Goal: Task Accomplishment & Management: Use online tool/utility

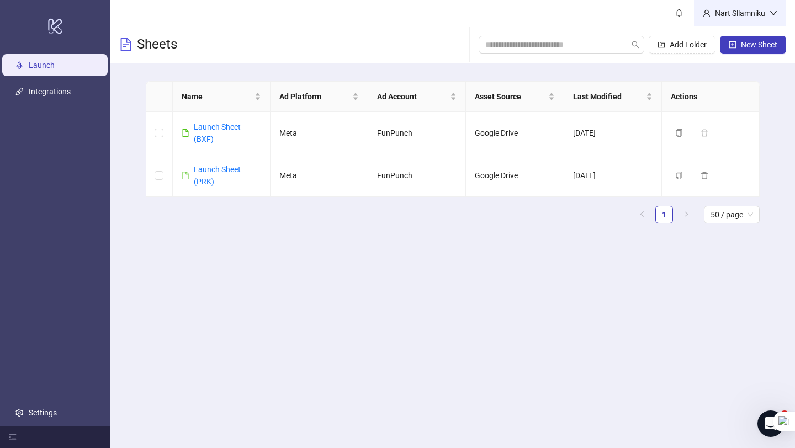
click at [722, 14] on div "Nart Sllamniku" at bounding box center [740, 13] width 59 height 12
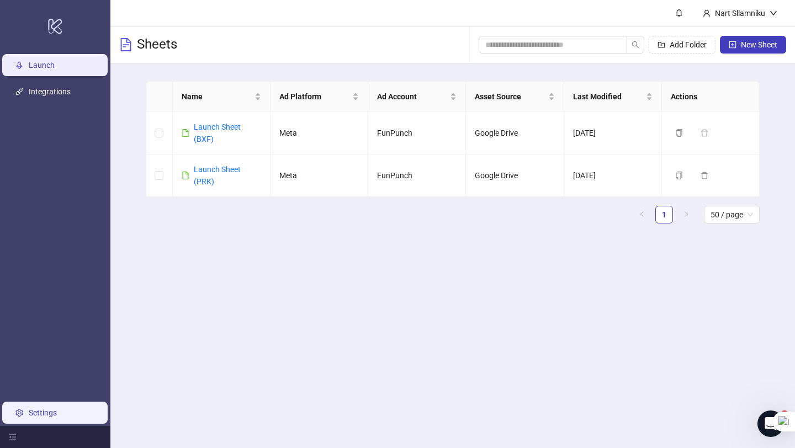
click at [37, 410] on link "Settings" at bounding box center [43, 413] width 28 height 9
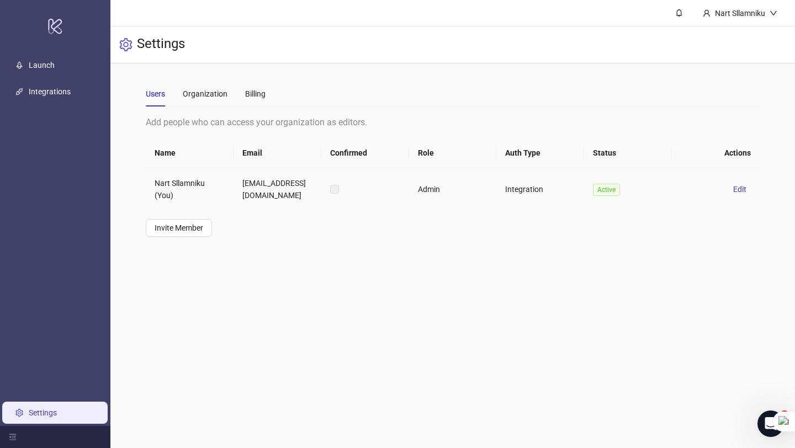
click at [524, 192] on td "Integration" at bounding box center [540, 189] width 88 height 42
click at [198, 223] on button "Invite Member" at bounding box center [179, 228] width 66 height 18
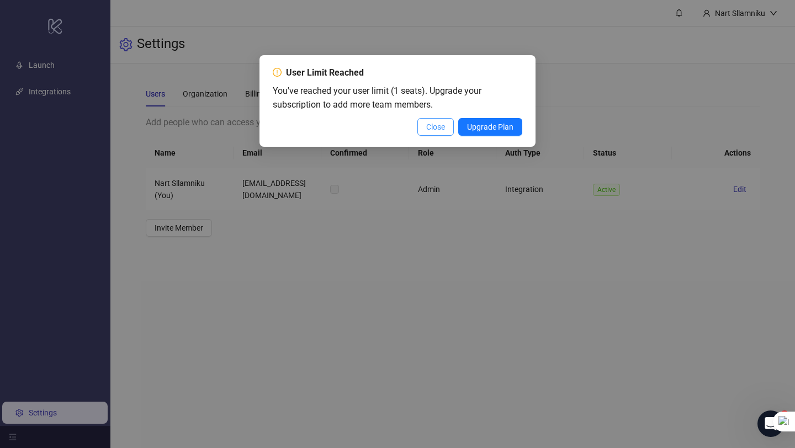
click at [432, 128] on span "Close" at bounding box center [435, 127] width 19 height 9
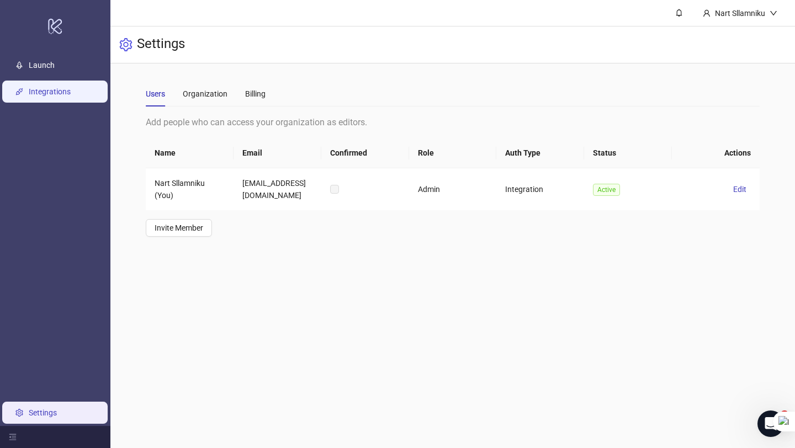
click at [50, 87] on link "Integrations" at bounding box center [50, 91] width 42 height 9
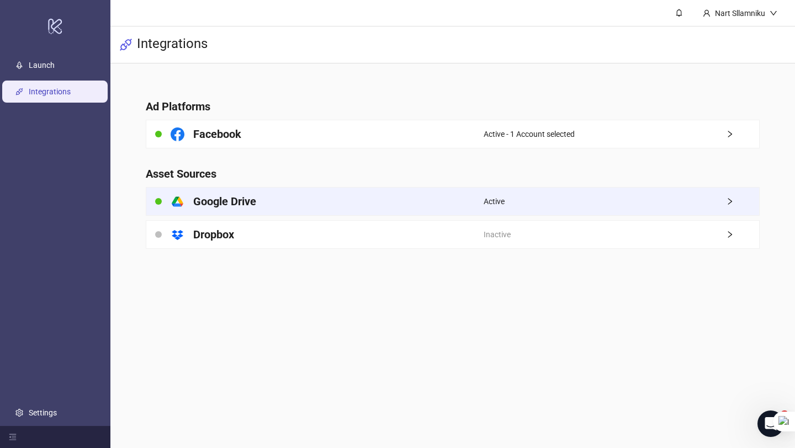
click at [369, 199] on div "platform/google_drive Google Drive" at bounding box center [314, 202] width 337 height 28
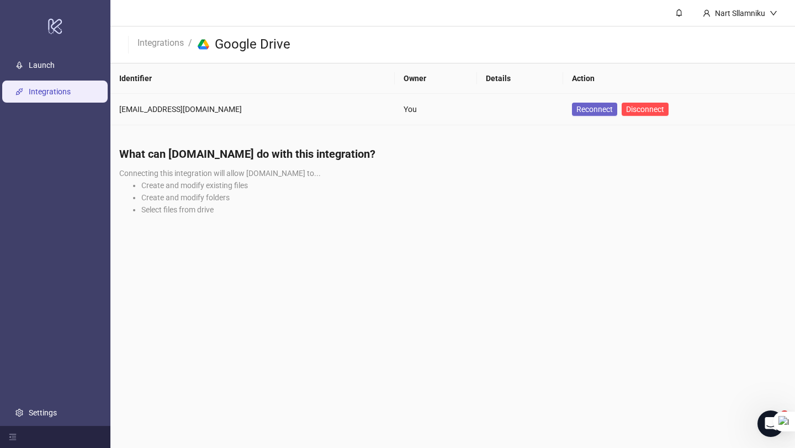
click at [577, 108] on span "Reconnect" at bounding box center [595, 109] width 36 height 9
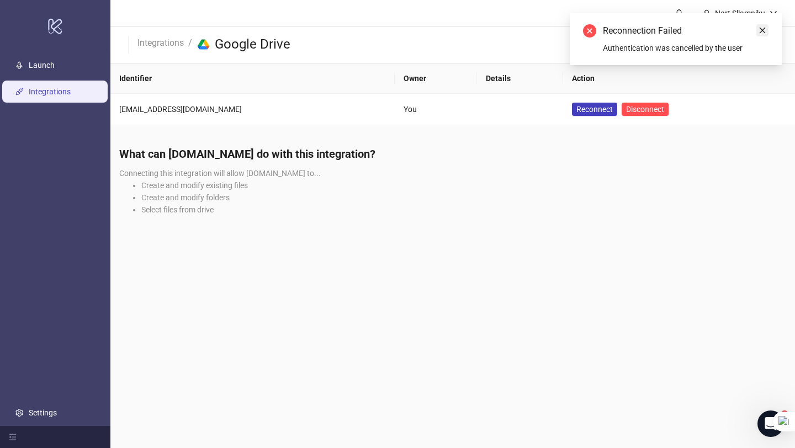
click at [763, 29] on icon "close" at bounding box center [763, 31] width 6 height 6
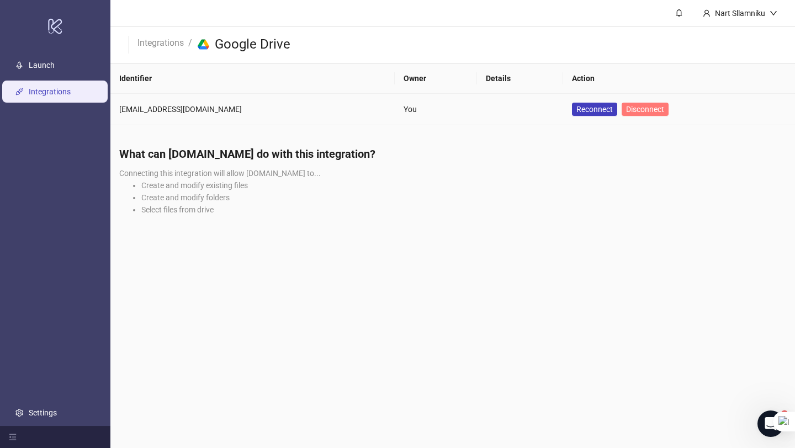
click at [626, 112] on span "Disconnect" at bounding box center [645, 109] width 38 height 9
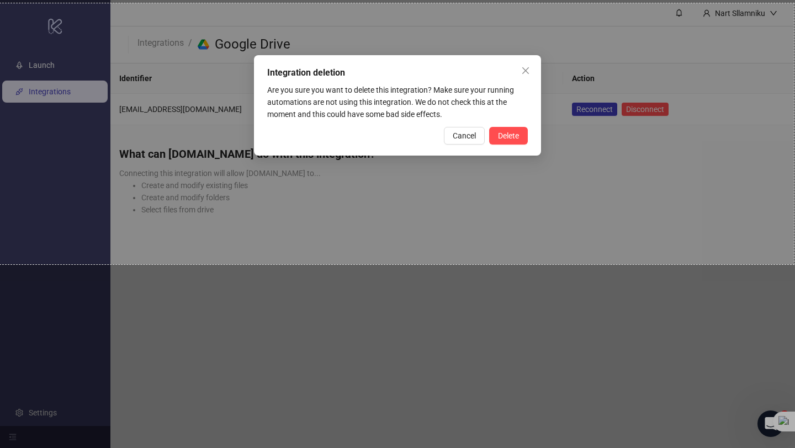
drag, startPoint x: 0, startPoint y: 3, endPoint x: 794, endPoint y: 265, distance: 835.5
click at [794, 265] on div "1438 X 473" at bounding box center [397, 224] width 795 height 448
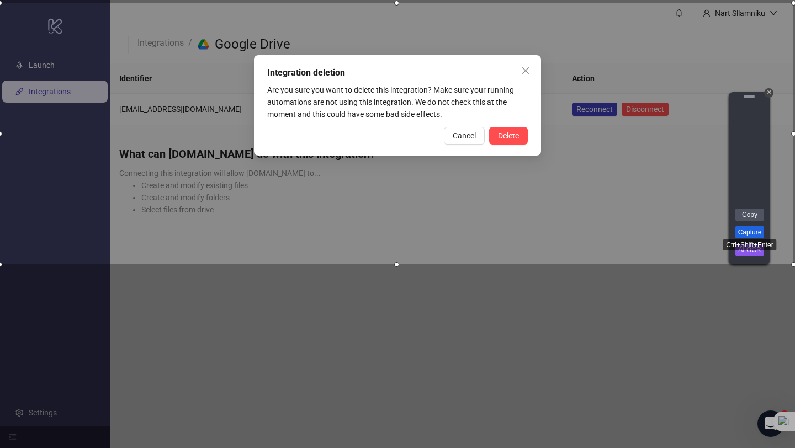
click at [758, 228] on link "Capture" at bounding box center [750, 232] width 29 height 12
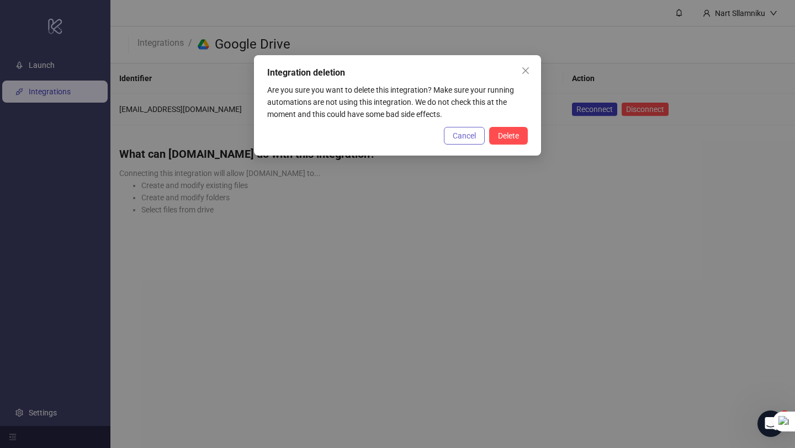
click at [453, 136] on span "Cancel" at bounding box center [464, 135] width 23 height 9
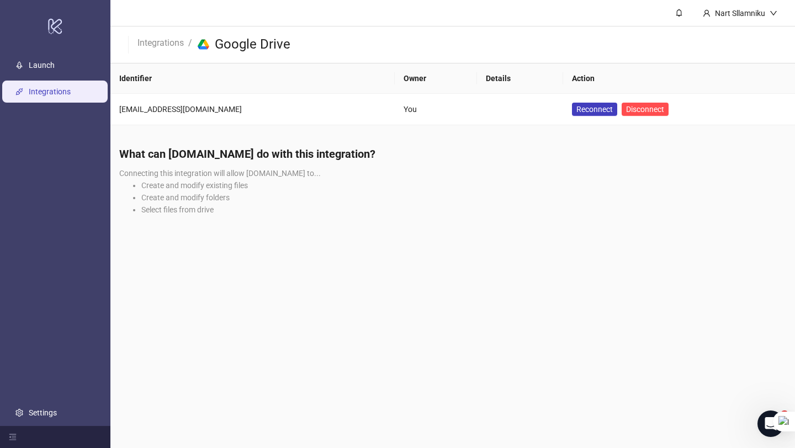
click at [43, 96] on link "Integrations" at bounding box center [50, 91] width 42 height 9
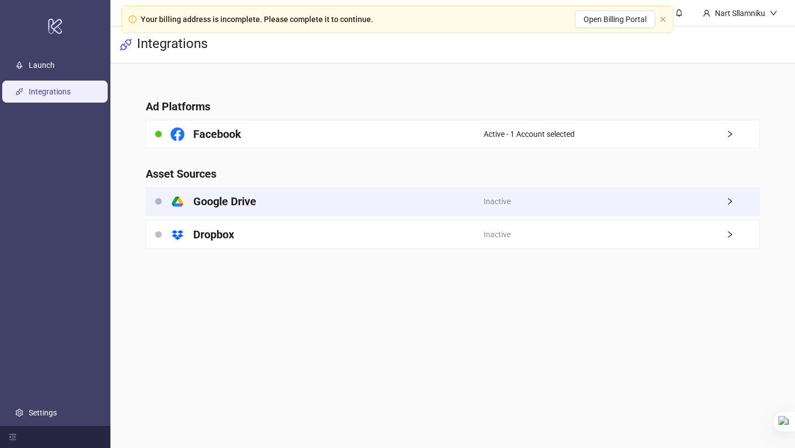
click at [465, 191] on div "platform/google_drive Google Drive" at bounding box center [314, 202] width 337 height 28
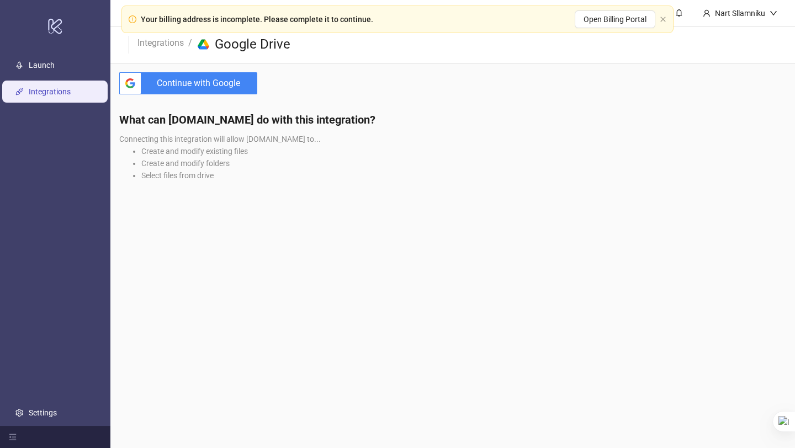
click at [213, 74] on span "Continue with Google" at bounding box center [202, 83] width 112 height 22
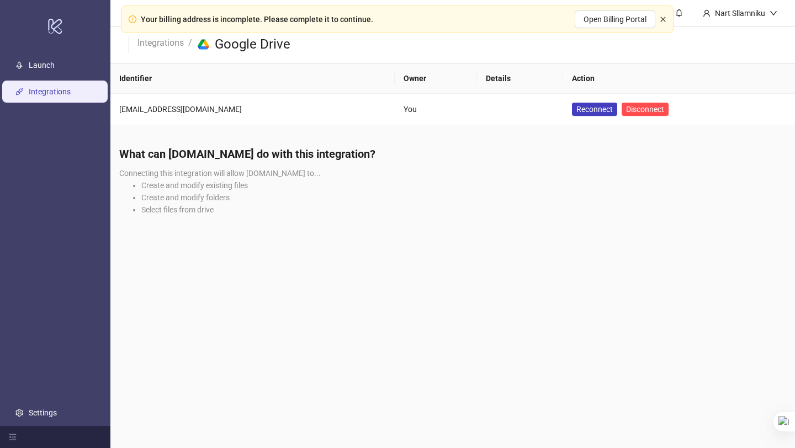
click at [663, 15] on div "Your billing address is incomplete. Please complete it to continue. Open Billin…" at bounding box center [397, 20] width 552 height 28
click at [662, 23] on button "button" at bounding box center [663, 19] width 7 height 7
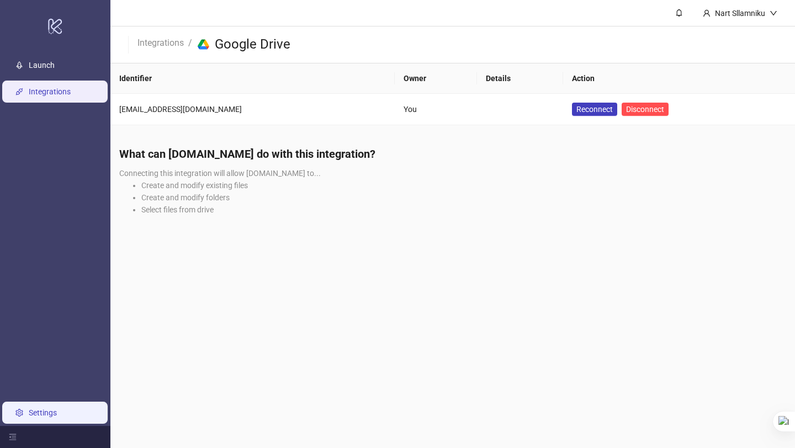
click at [57, 418] on link "Settings" at bounding box center [43, 413] width 28 height 9
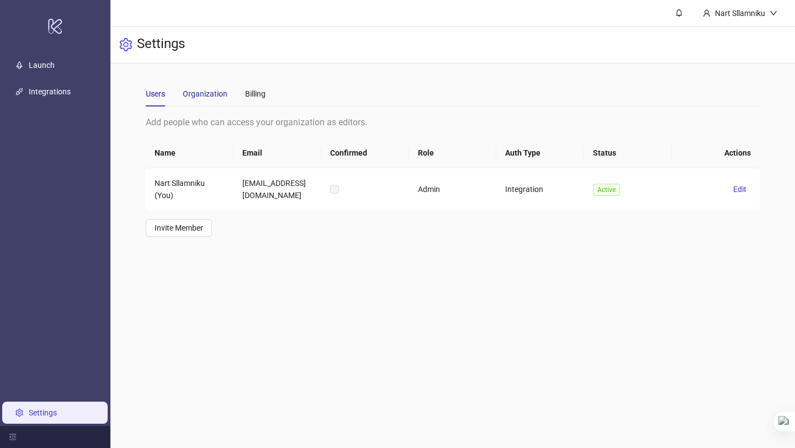
click at [194, 88] on div "Organization" at bounding box center [205, 94] width 45 height 12
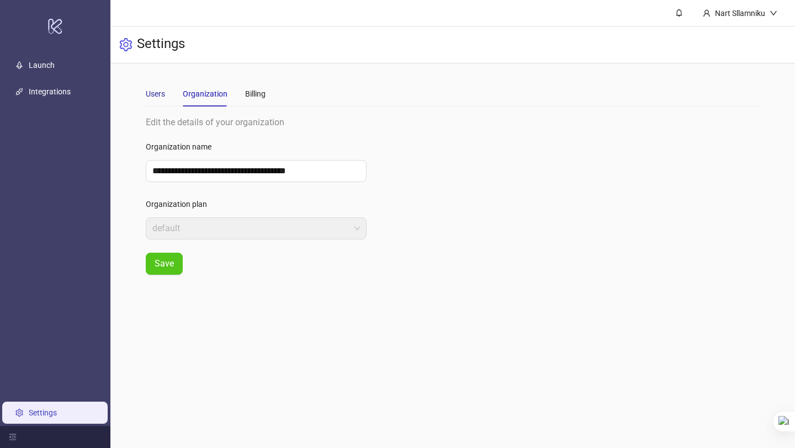
click at [159, 93] on div "Users" at bounding box center [155, 94] width 19 height 12
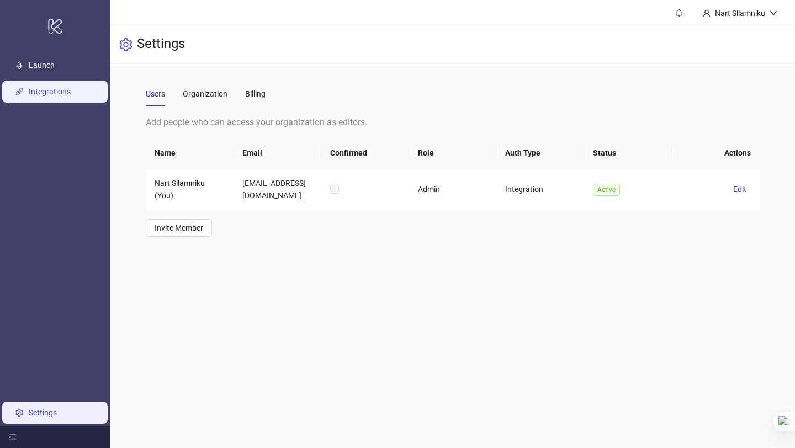
click at [71, 87] on link "Integrations" at bounding box center [50, 91] width 42 height 9
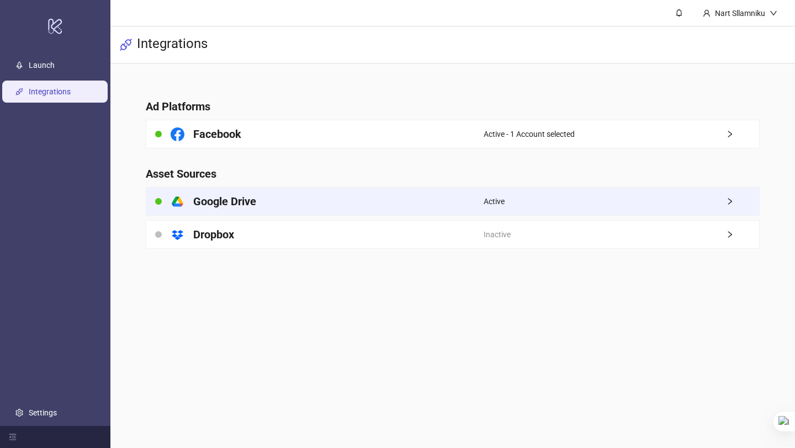
click at [399, 194] on div "platform/google_drive Google Drive" at bounding box center [314, 202] width 337 height 28
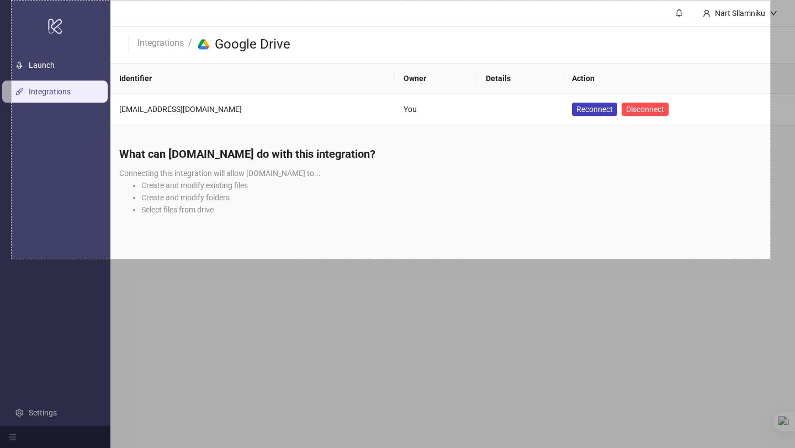
drag, startPoint x: 12, startPoint y: 1, endPoint x: 769, endPoint y: 259, distance: 800.6
click at [769, 259] on div "1374 X 468" at bounding box center [397, 224] width 795 height 448
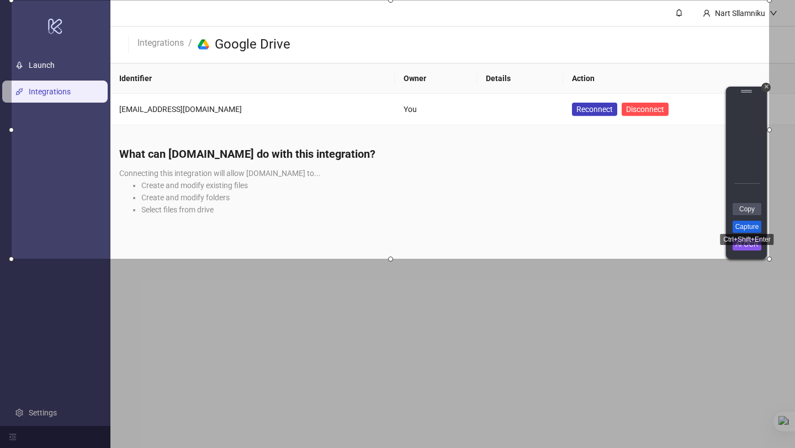
click at [746, 231] on link "Capture" at bounding box center [747, 227] width 29 height 12
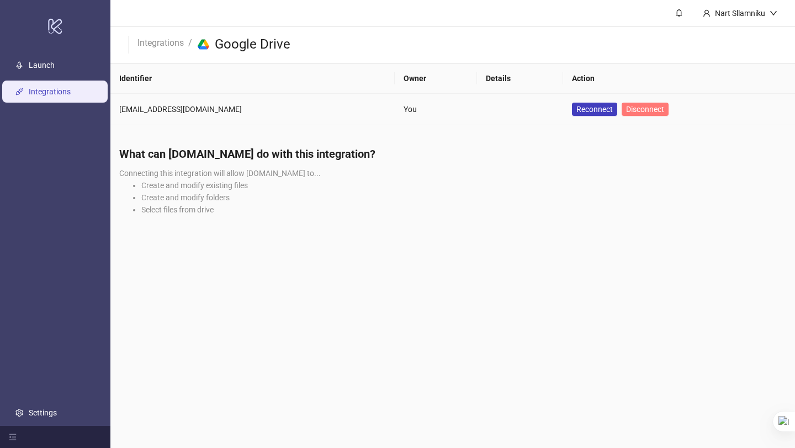
click at [626, 107] on span "Disconnect" at bounding box center [645, 109] width 38 height 9
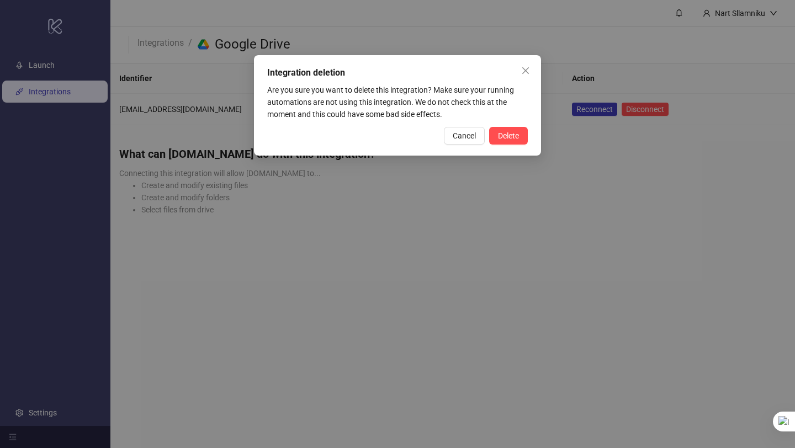
click at [584, 138] on div "Integration deletion Are you sure you want to delete this integration? Make sur…" at bounding box center [397, 224] width 795 height 448
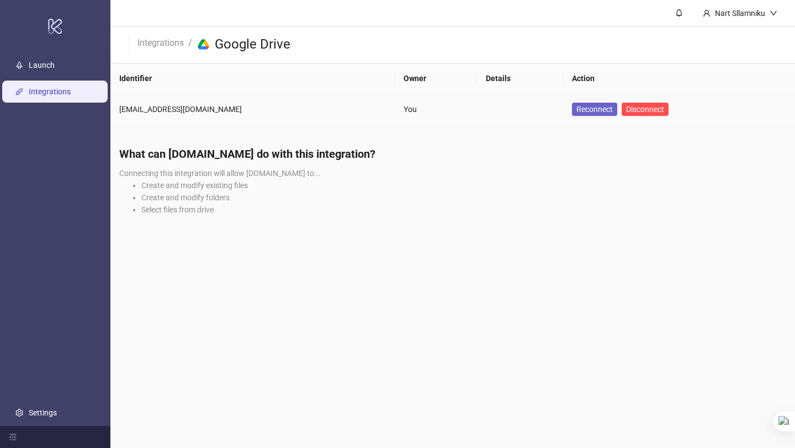
click at [572, 114] on button "Reconnect" at bounding box center [594, 109] width 45 height 13
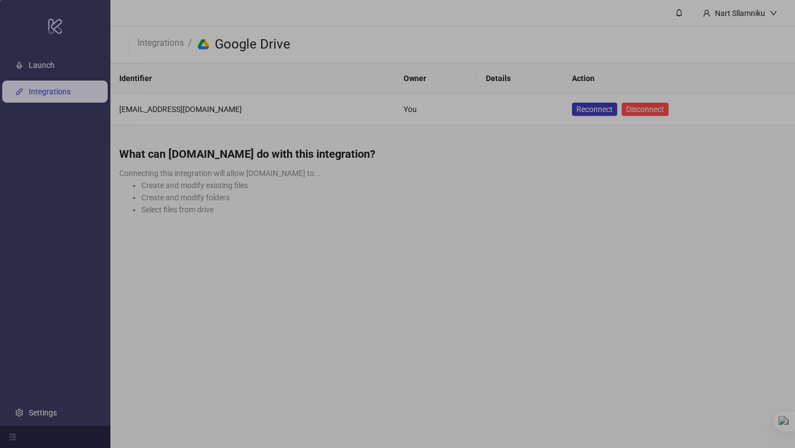
click at [579, 54] on div "0 X 0" at bounding box center [397, 224] width 795 height 448
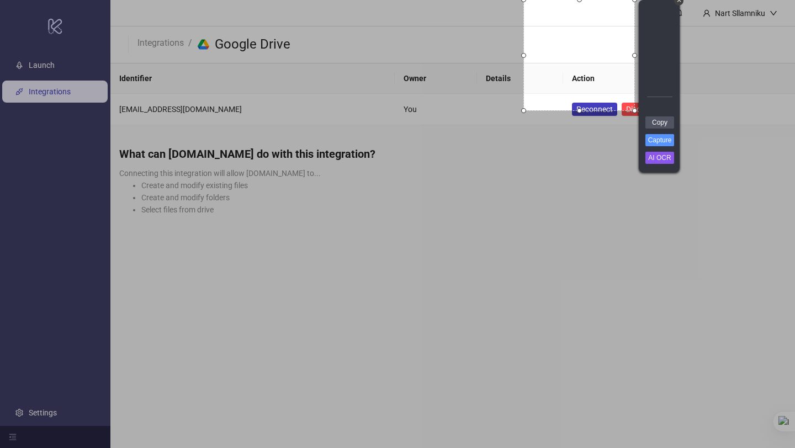
click at [566, 238] on div at bounding box center [659, 279] width 271 height 338
click at [681, 2] on div "+" at bounding box center [678, 0] width 9 height 9
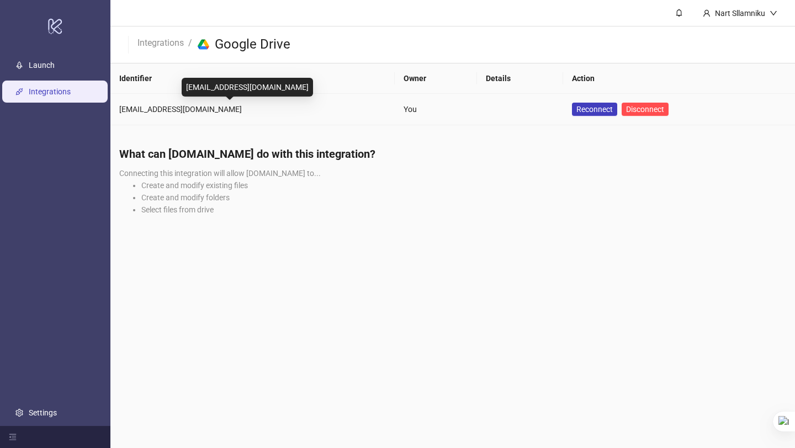
click at [294, 113] on div "[EMAIL_ADDRESS][DOMAIN_NAME]" at bounding box center [252, 109] width 267 height 12
click at [204, 108] on div "[EMAIL_ADDRESS][DOMAIN_NAME]" at bounding box center [252, 109] width 267 height 12
click at [404, 109] on div "You" at bounding box center [436, 109] width 64 height 12
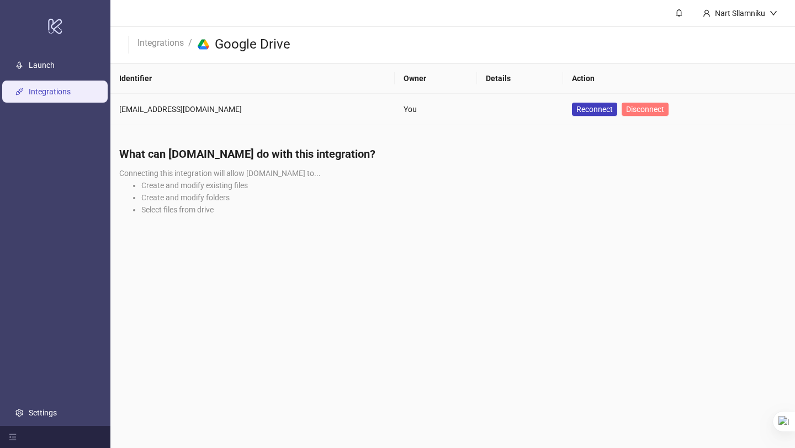
click at [626, 110] on span "Disconnect" at bounding box center [645, 109] width 38 height 9
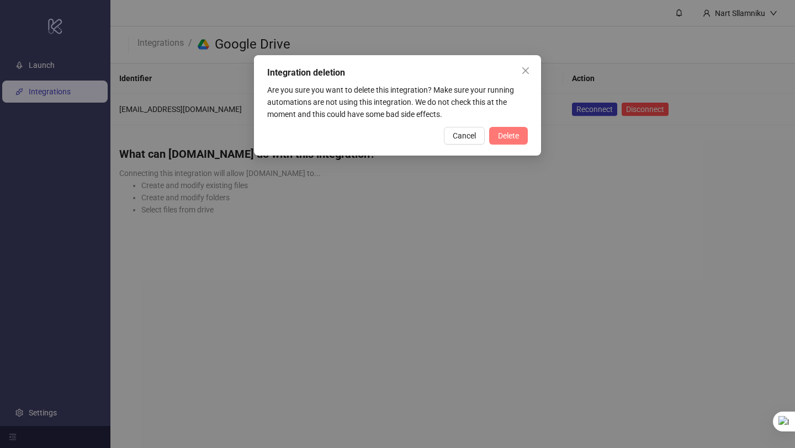
click at [504, 136] on span "Delete" at bounding box center [508, 135] width 21 height 9
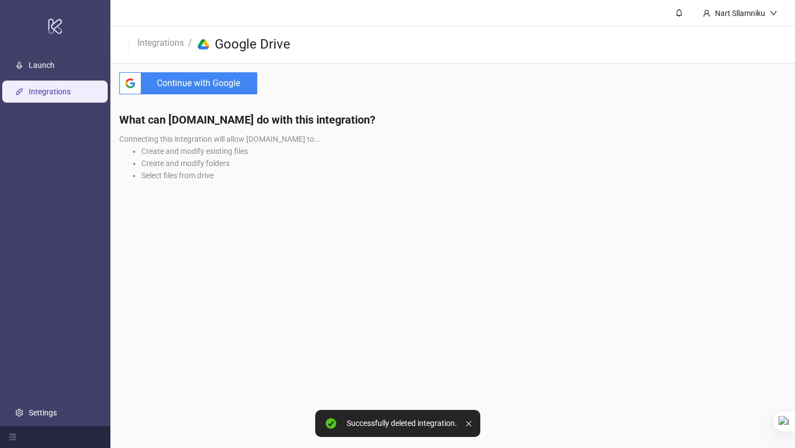
click at [221, 82] on span "Continue with Google" at bounding box center [202, 83] width 112 height 22
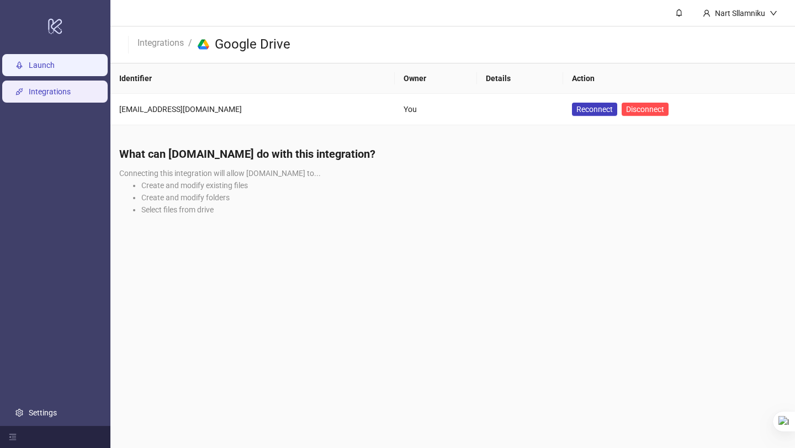
click at [55, 70] on link "Launch" at bounding box center [42, 65] width 26 height 9
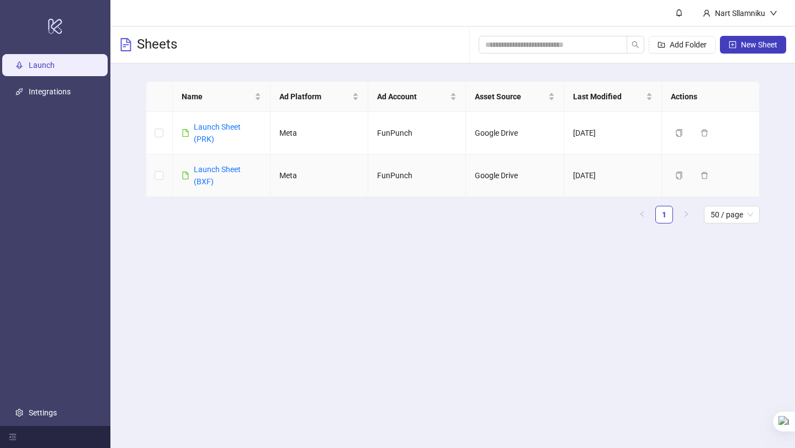
click at [196, 160] on td "Launch Sheet (BXF)" at bounding box center [222, 176] width 98 height 43
click at [197, 176] on div "Launch Sheet (BXF)" at bounding box center [227, 175] width 67 height 24
click at [204, 166] on link "Launch Sheet (BXF)" at bounding box center [217, 175] width 47 height 21
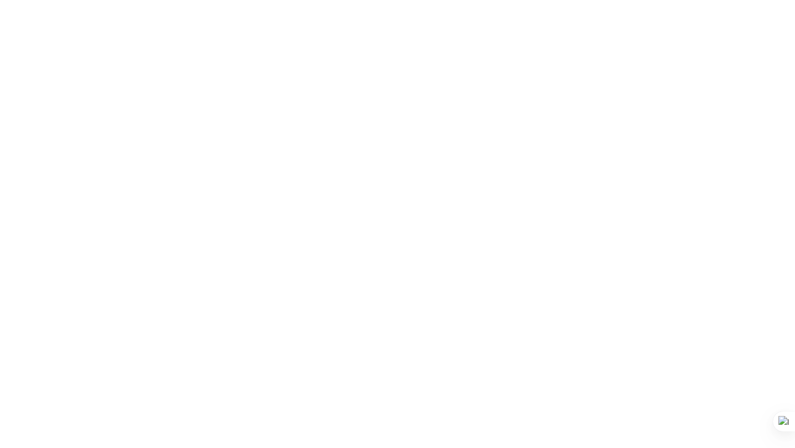
click at [204, 166] on div at bounding box center [397, 224] width 795 height 448
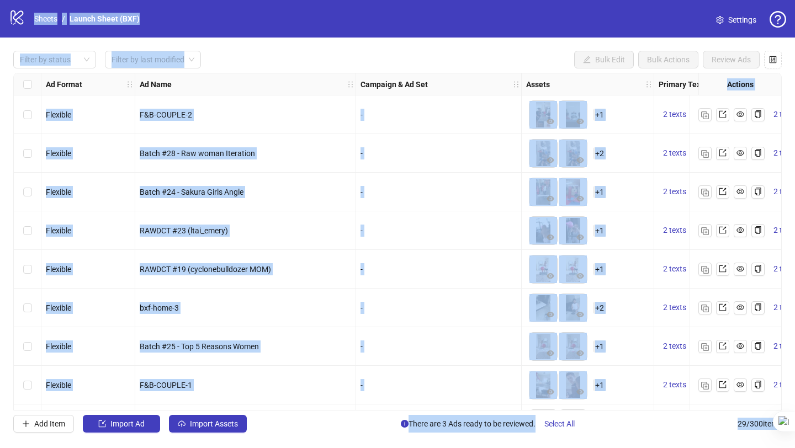
click at [278, 80] on div "Ad Name" at bounding box center [245, 84] width 221 height 22
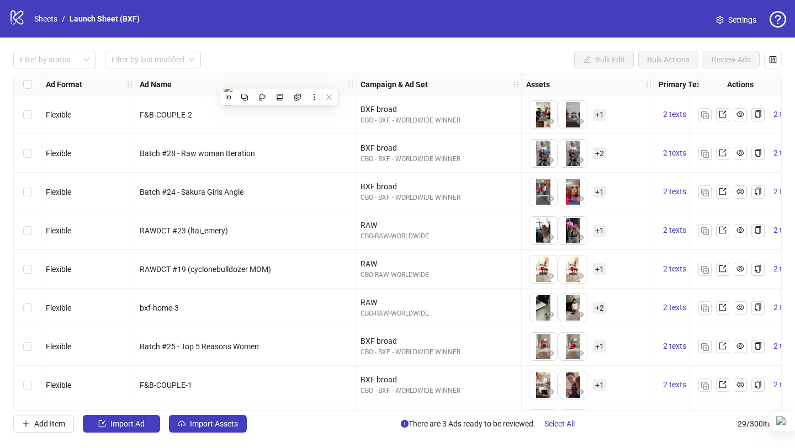
click at [458, 130] on div "BXF broad CBO - BXF - WORLDWIDE WINNER" at bounding box center [439, 115] width 166 height 39
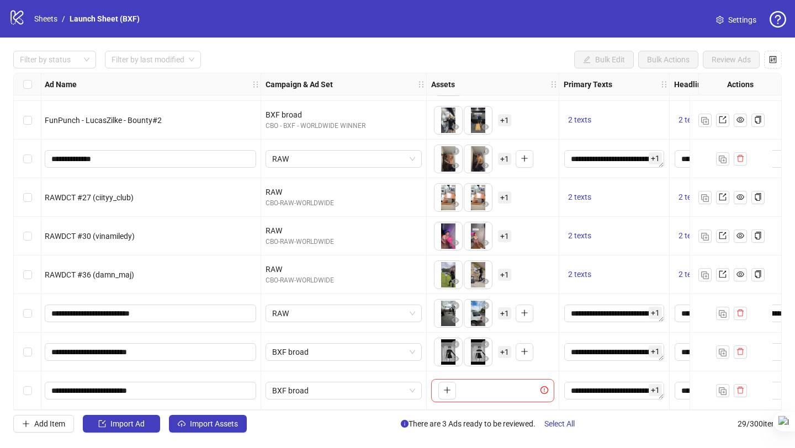
scroll to position [811, 114]
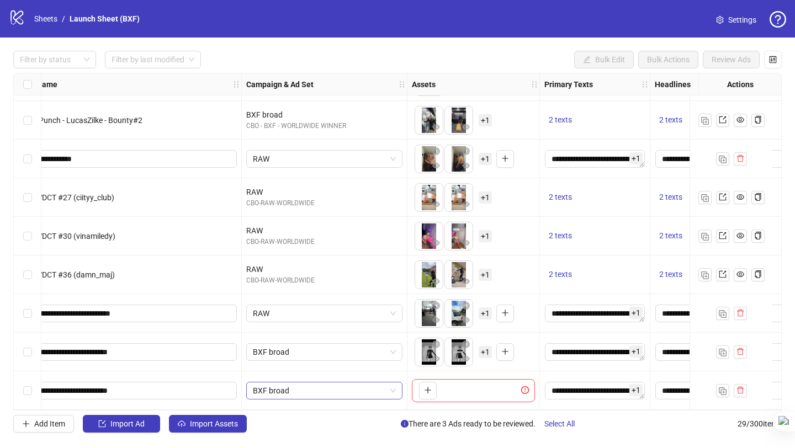
click at [369, 385] on span "BXF broad" at bounding box center [324, 391] width 143 height 17
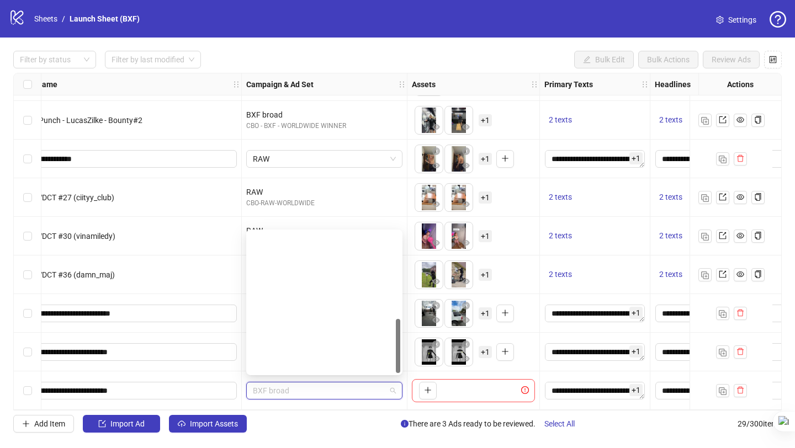
scroll to position [225, 0]
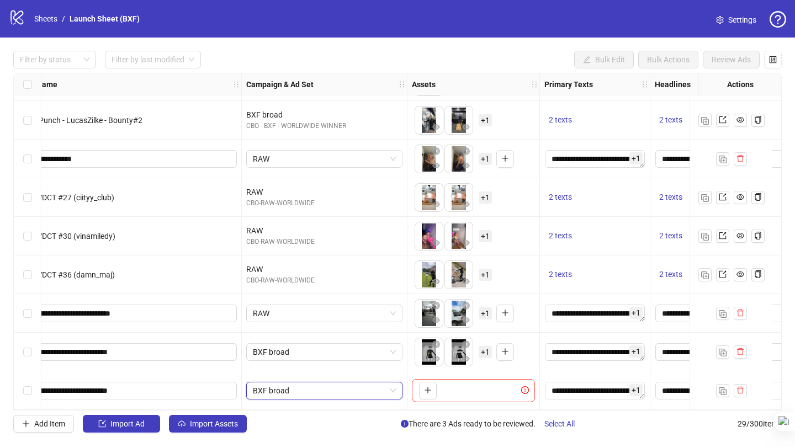
click at [363, 389] on span "BXF broad" at bounding box center [324, 391] width 143 height 17
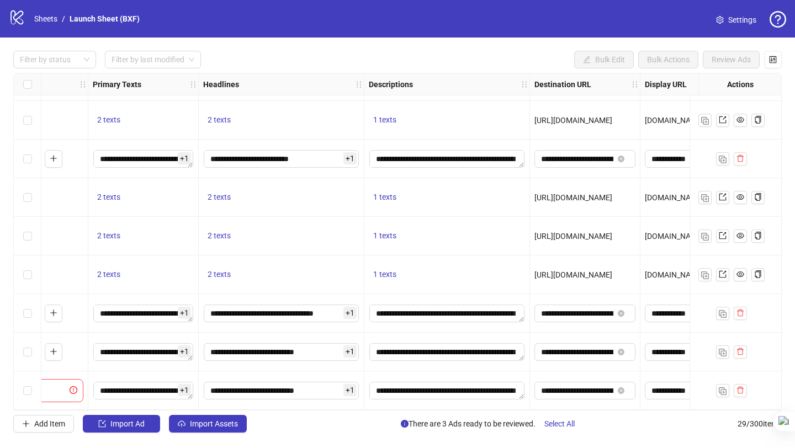
scroll to position [811, 569]
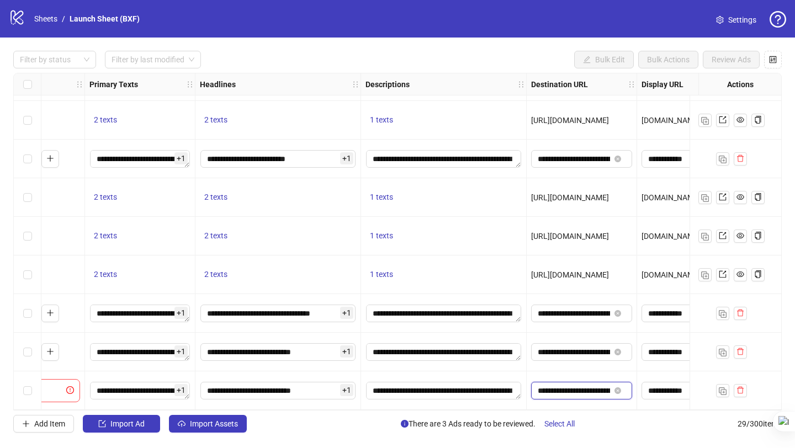
click at [589, 390] on input "**********" at bounding box center [574, 391] width 72 height 12
click at [580, 385] on input "**********" at bounding box center [574, 391] width 72 height 12
drag, startPoint x: 574, startPoint y: 389, endPoint x: 637, endPoint y: 391, distance: 63.5
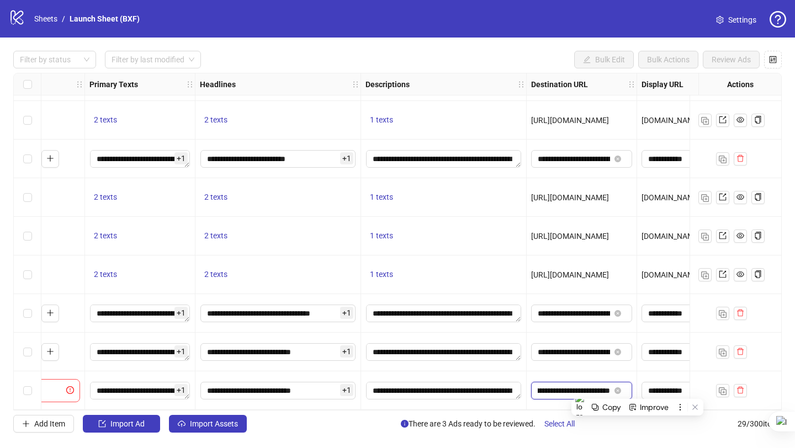
click at [572, 390] on input "**********" at bounding box center [574, 391] width 72 height 12
drag, startPoint x: 573, startPoint y: 388, endPoint x: 638, endPoint y: 397, distance: 65.1
click at [567, 352] on input "**********" at bounding box center [574, 352] width 72 height 12
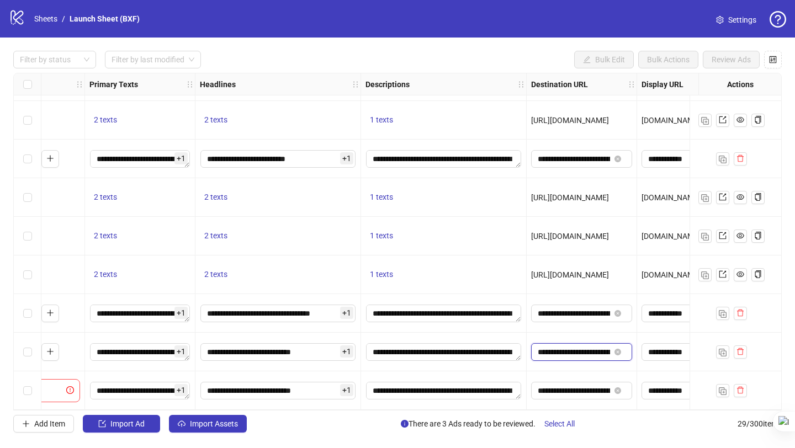
drag, startPoint x: 567, startPoint y: 352, endPoint x: 530, endPoint y: 367, distance: 39.7
click at [530, 367] on div "**********" at bounding box center [582, 352] width 110 height 39
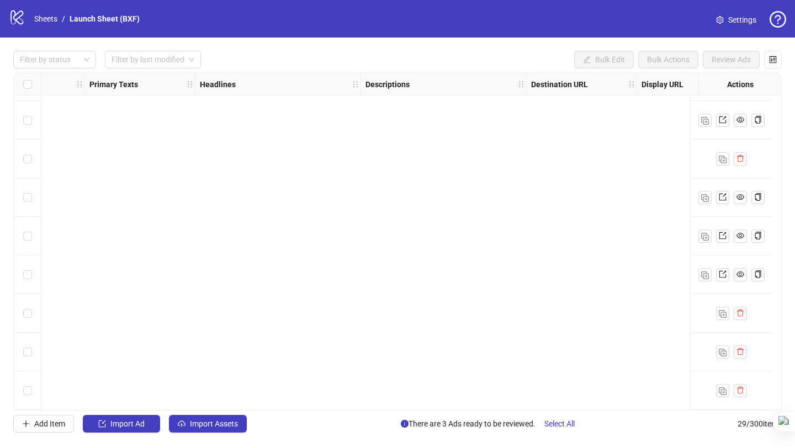
scroll to position [296, 569]
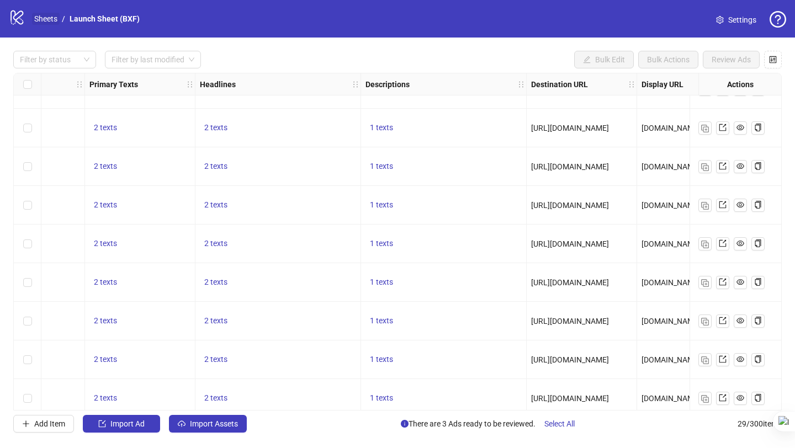
click at [50, 18] on link "Sheets" at bounding box center [46, 19] width 28 height 12
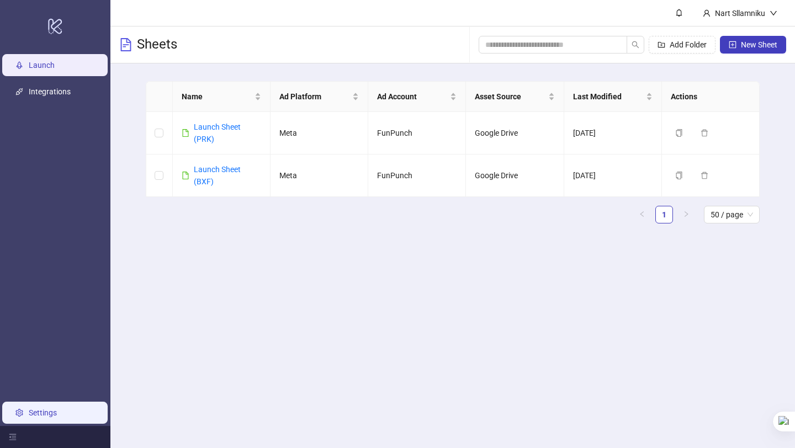
click at [49, 414] on link "Settings" at bounding box center [43, 413] width 28 height 9
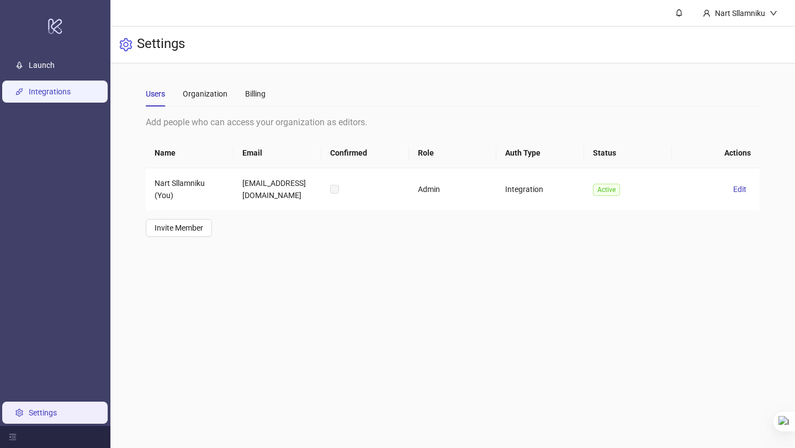
click at [66, 89] on link "Integrations" at bounding box center [50, 91] width 42 height 9
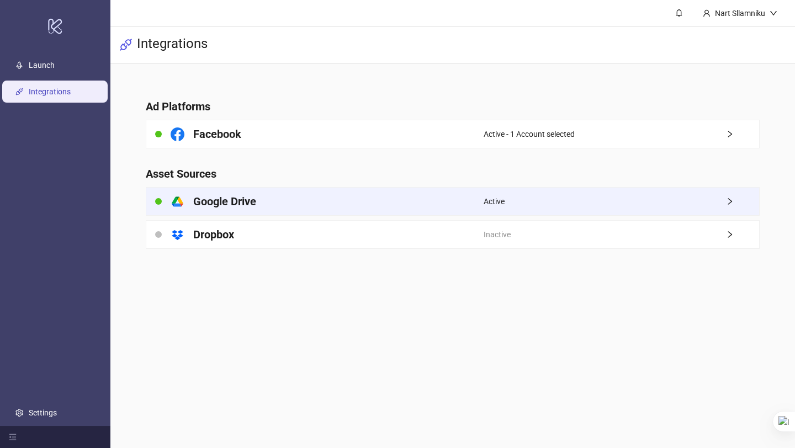
click at [501, 194] on div "Active" at bounding box center [622, 202] width 276 height 28
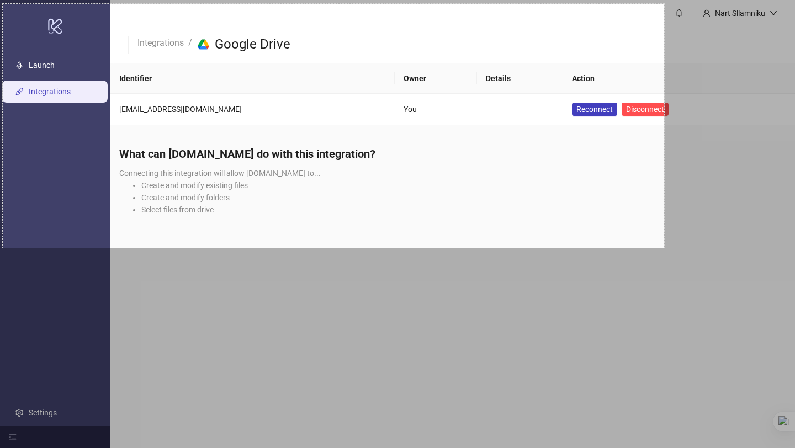
drag, startPoint x: 3, startPoint y: 4, endPoint x: 674, endPoint y: 253, distance: 716.4
click at [672, 253] on div "1198 X 442" at bounding box center [397, 224] width 795 height 448
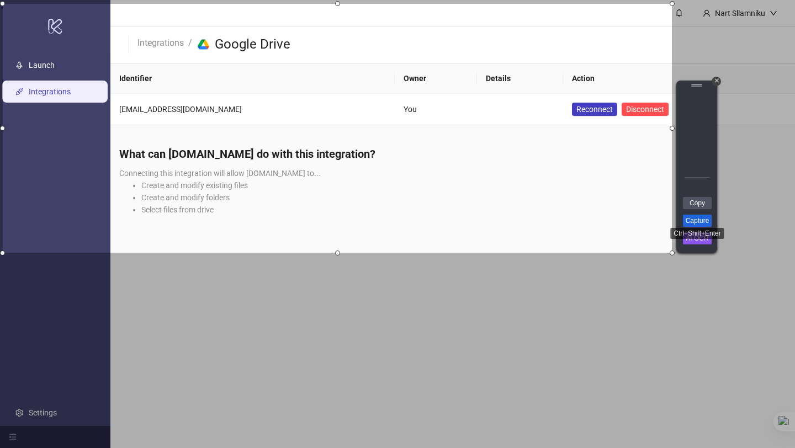
click at [701, 221] on link "Capture" at bounding box center [697, 221] width 29 height 12
